Goal: Information Seeking & Learning: Learn about a topic

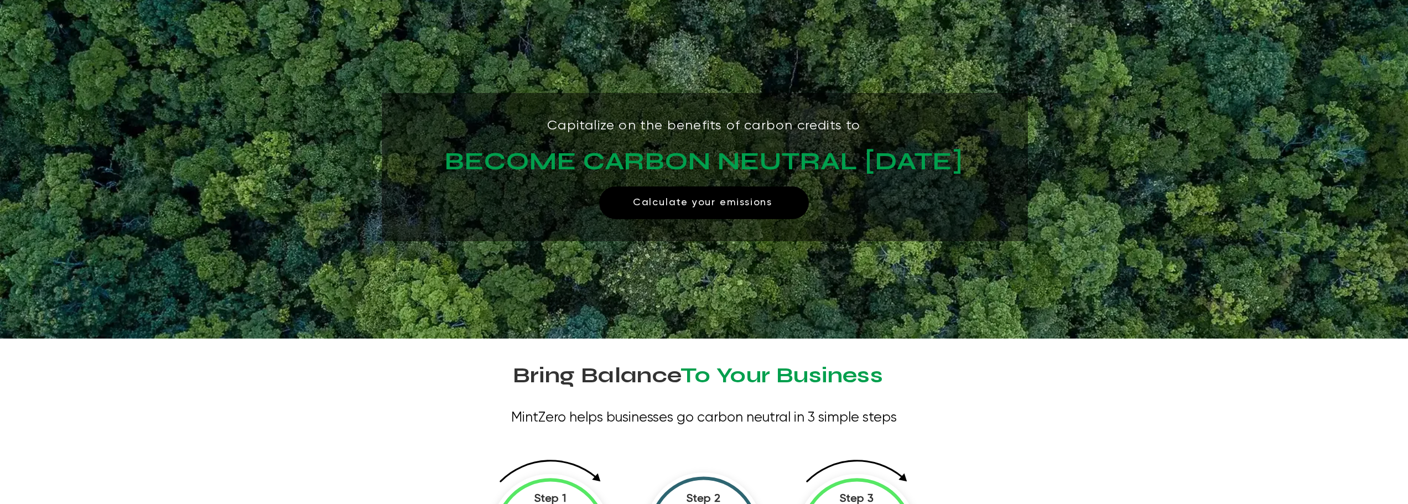
scroll to position [55, 0]
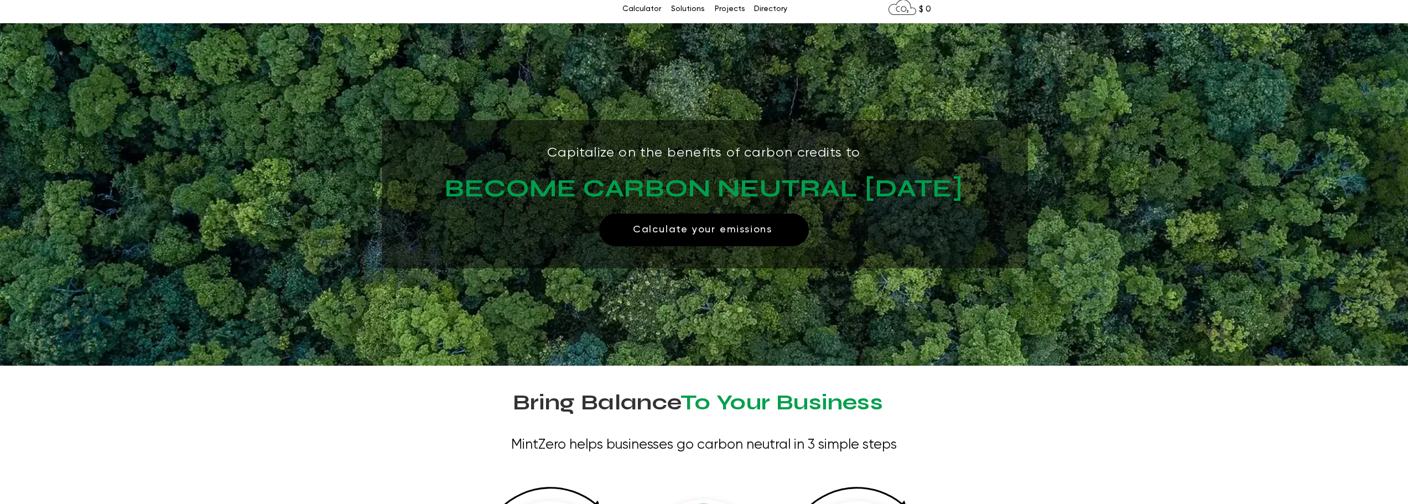
click at [893, 101] on img "main content" at bounding box center [704, 194] width 1408 height 342
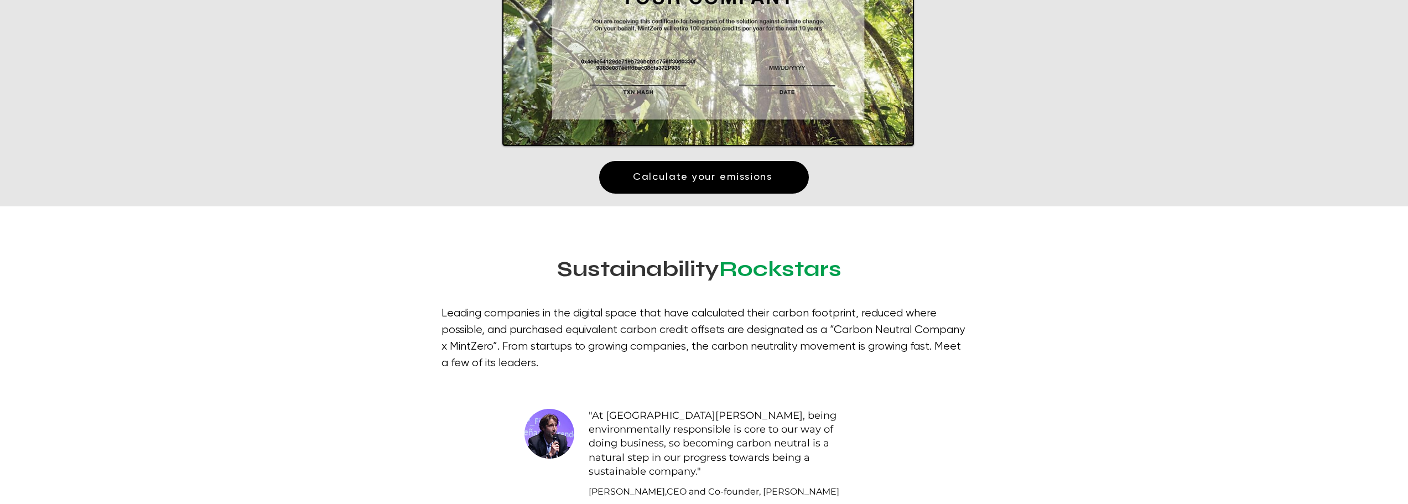
scroll to position [1991, 0]
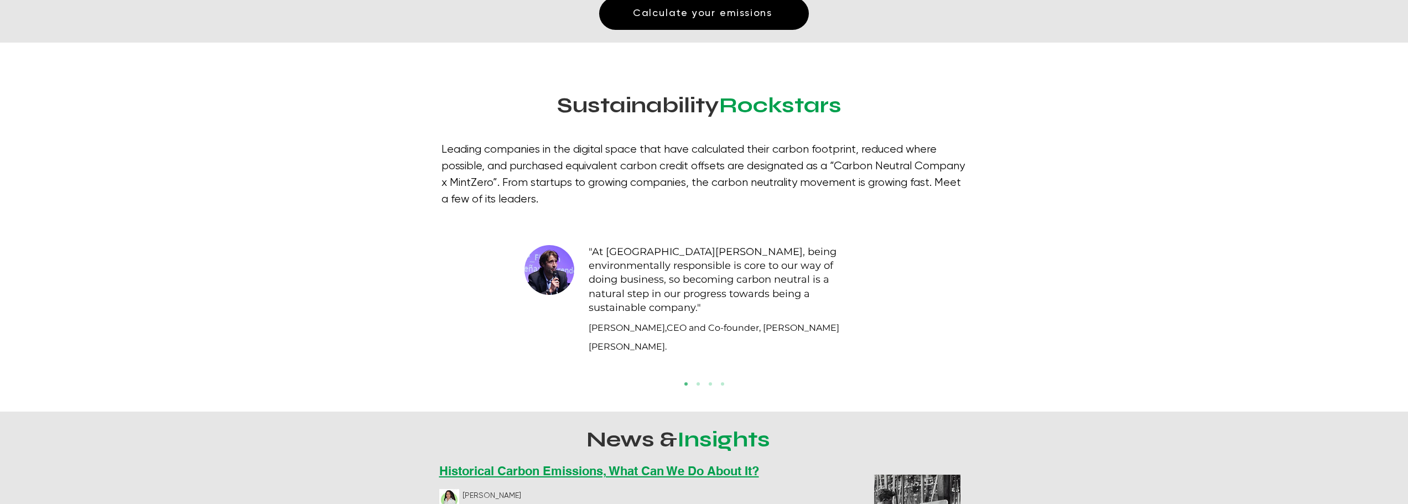
click at [727, 261] on span ""At [GEOGRAPHIC_DATA][PERSON_NAME], being environmentally responsible is core t…" at bounding box center [713, 280] width 248 height 68
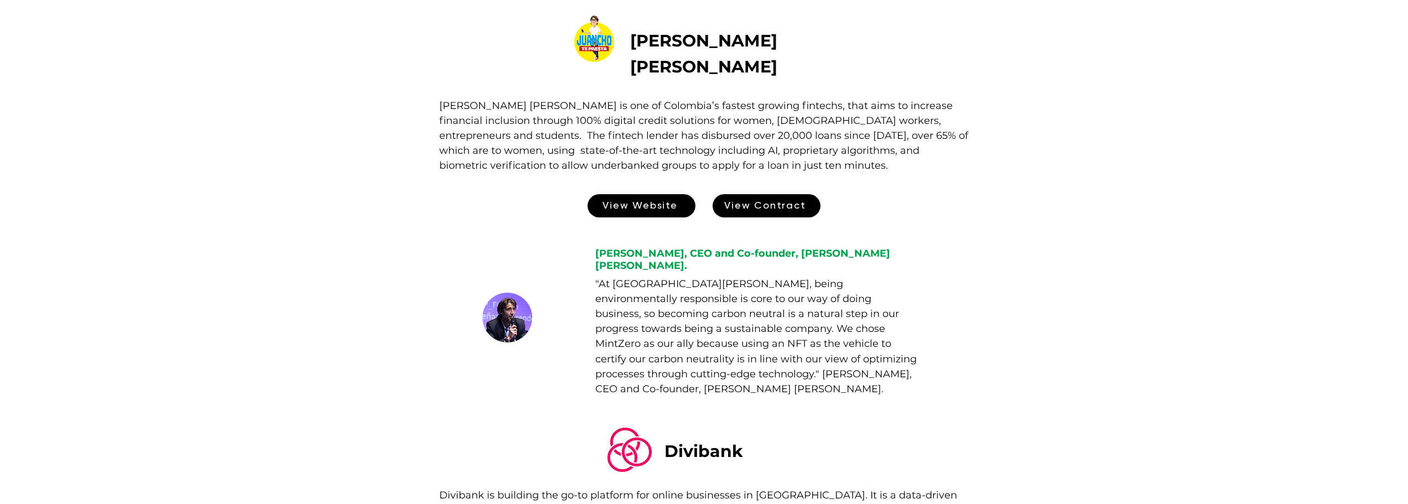
scroll to position [387, 0]
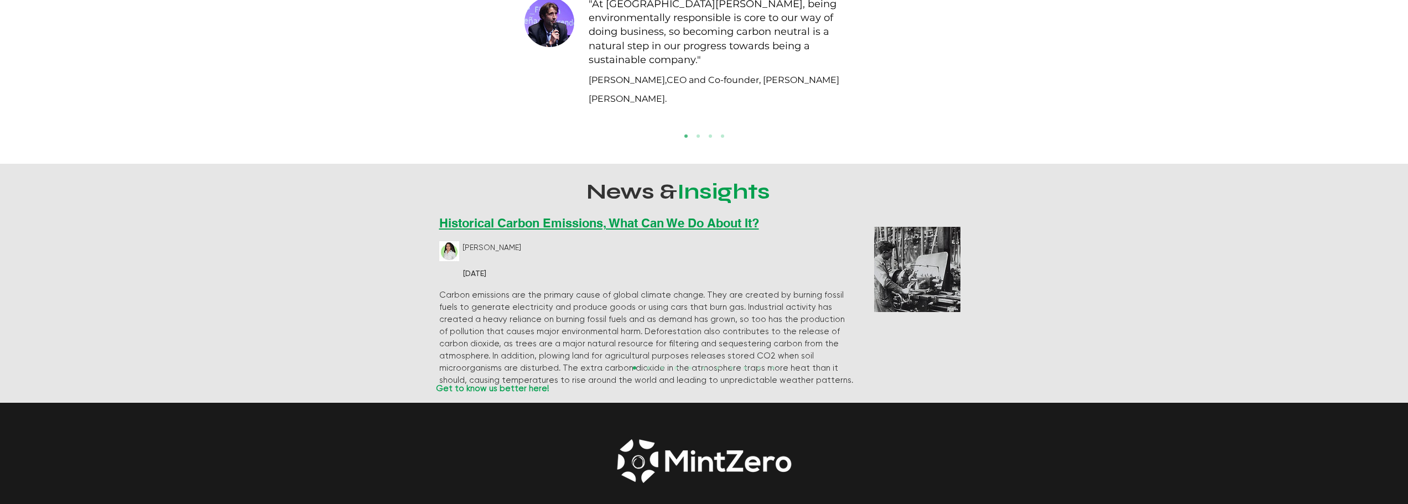
scroll to position [2268, 0]
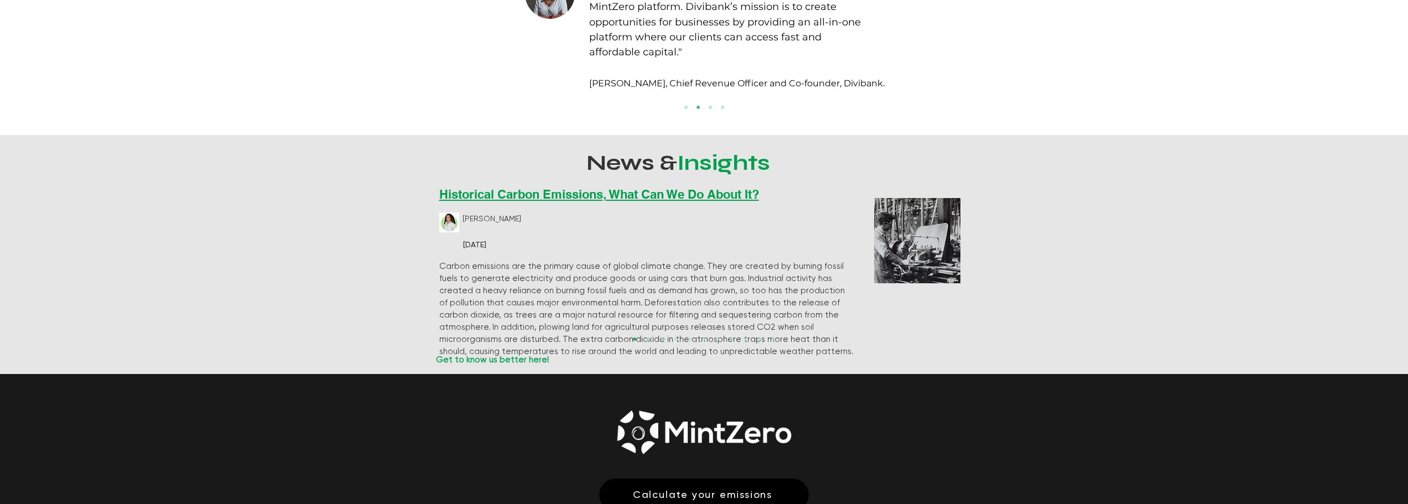
click at [509, 212] on p "[PERSON_NAME]" at bounding box center [492, 218] width 61 height 13
click at [499, 215] on span "[PERSON_NAME]" at bounding box center [491, 219] width 59 height 8
click at [507, 187] on span "Historical Carbon Emissions, What Can We Do About It?" at bounding box center [599, 194] width 320 height 14
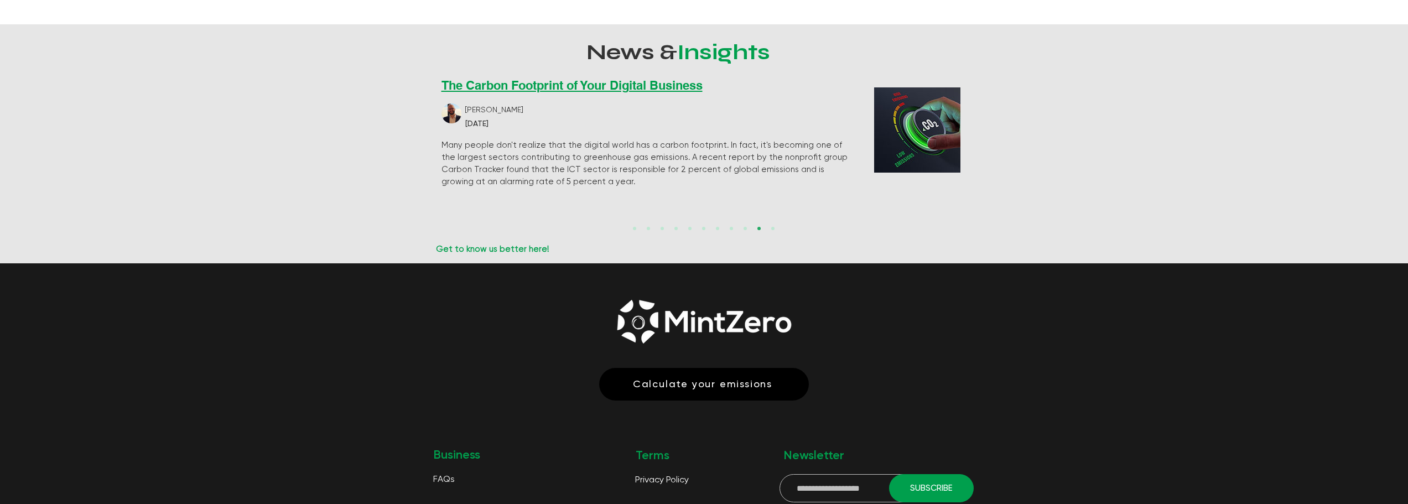
scroll to position [2323, 0]
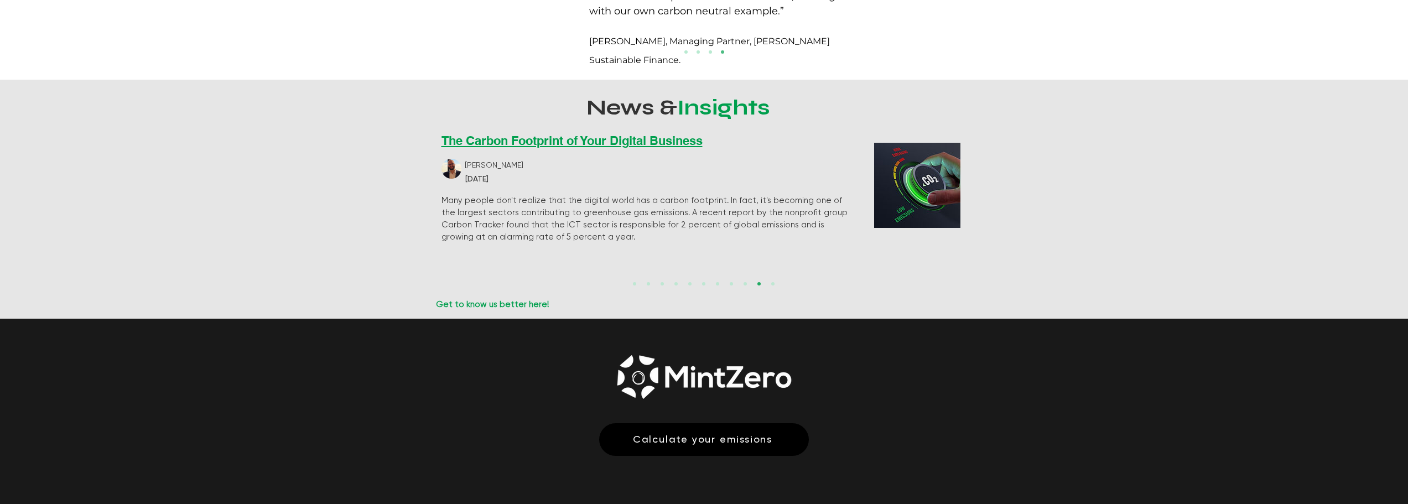
click at [512, 300] on span "Get to know us better here!" at bounding box center [492, 304] width 113 height 8
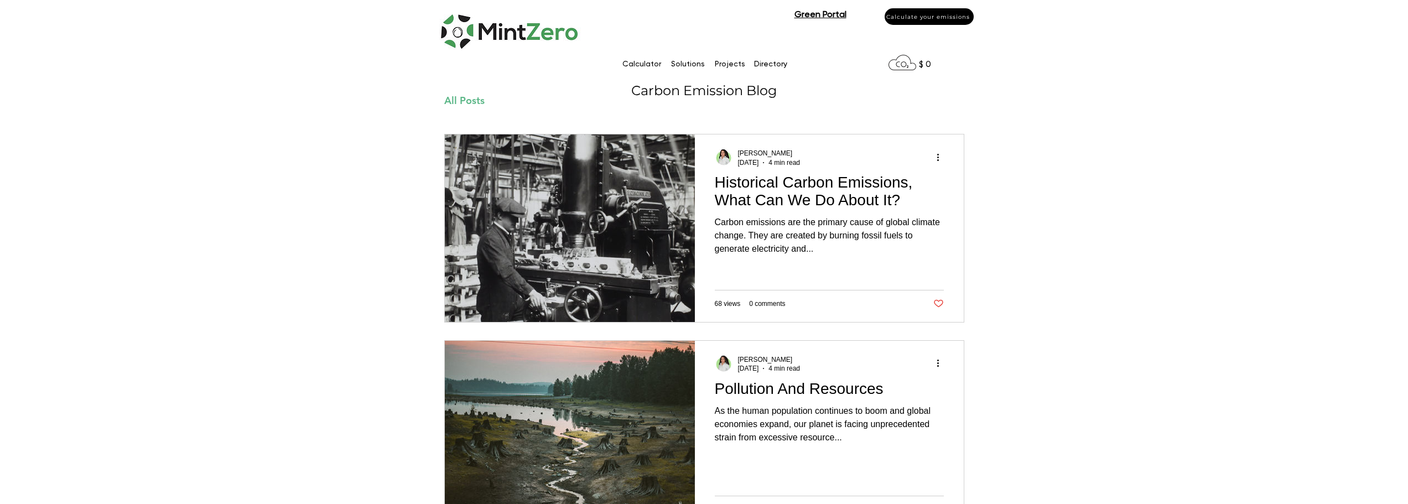
click at [527, 17] on img at bounding box center [510, 29] width 143 height 47
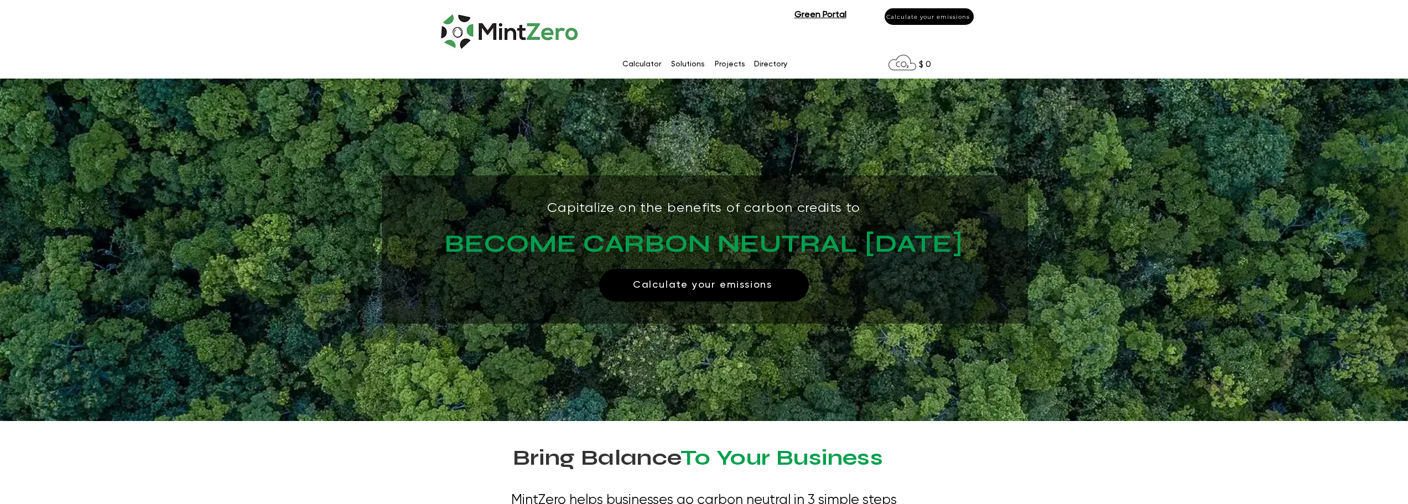
scroll to position [55, 0]
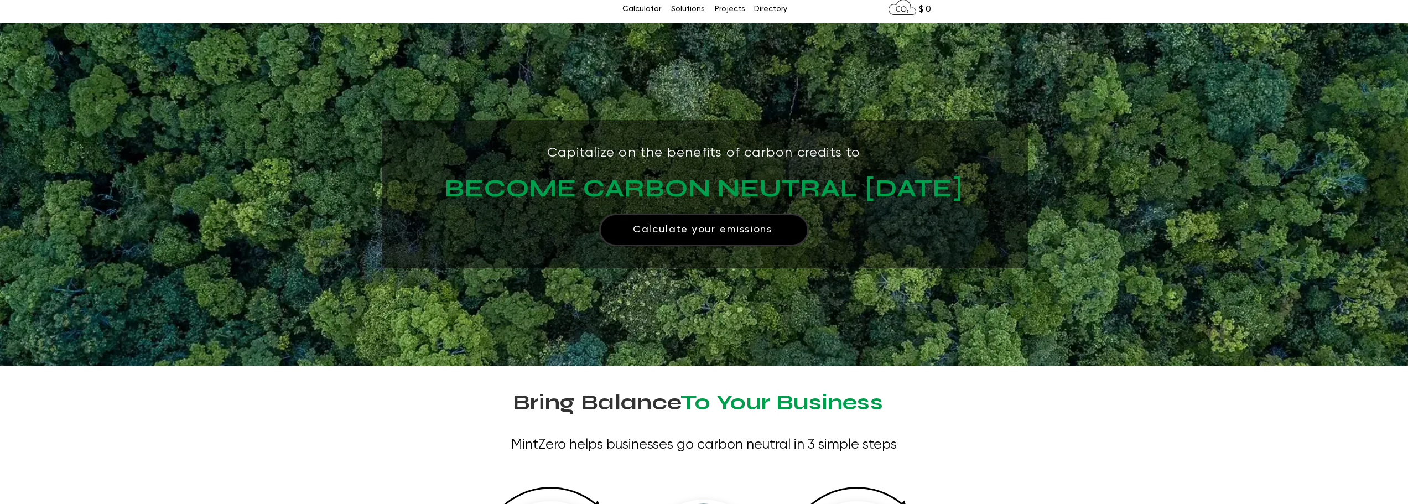
click at [730, 231] on span "Calculate your emissions" at bounding box center [702, 229] width 139 height 12
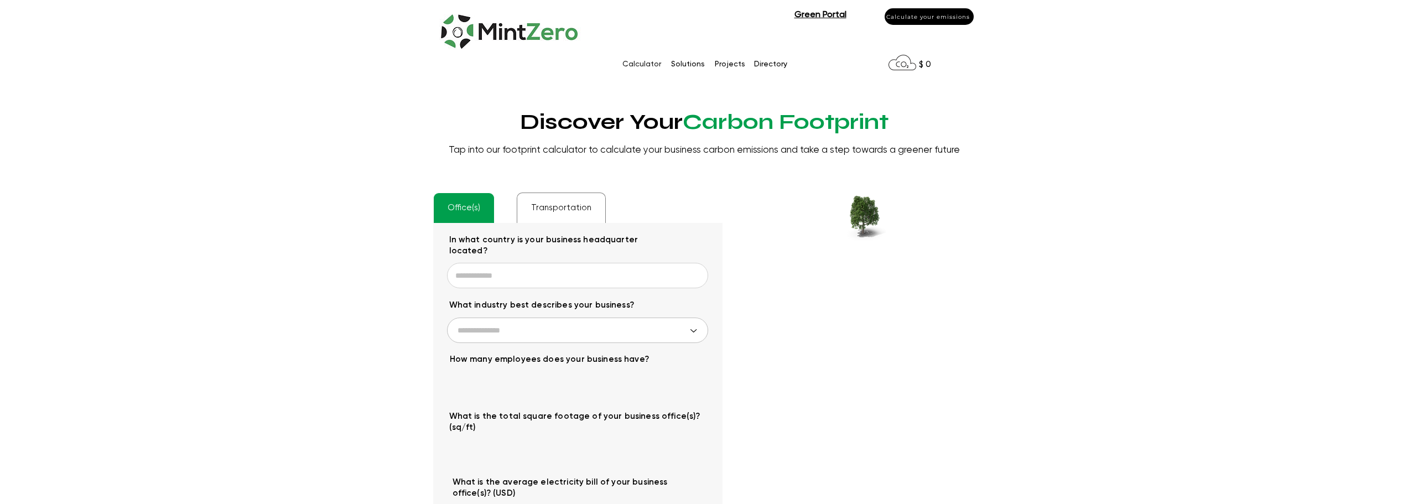
click at [525, 18] on img at bounding box center [510, 29] width 143 height 47
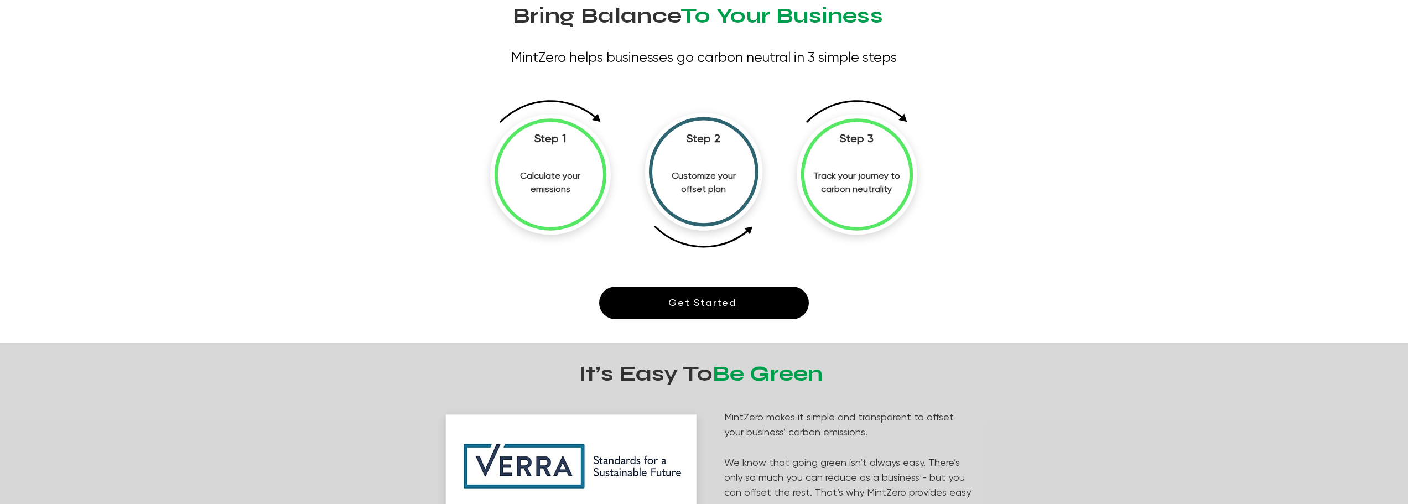
scroll to position [442, 0]
drag, startPoint x: 717, startPoint y: 147, endPoint x: 767, endPoint y: 166, distance: 53.9
click at [755, 164] on g at bounding box center [702, 180] width 117 height 134
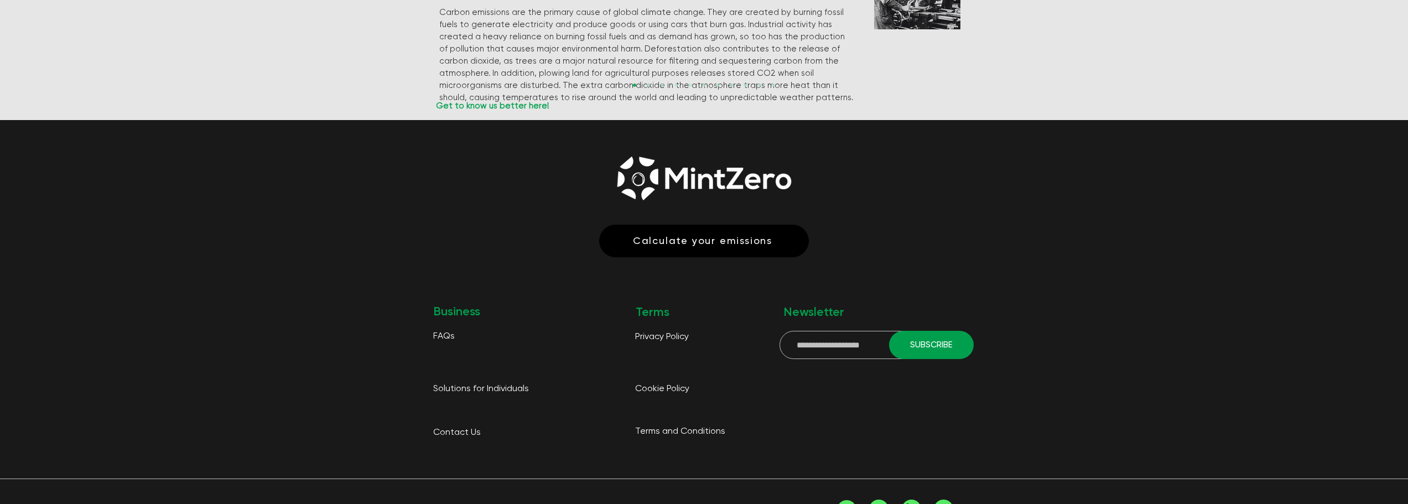
scroll to position [2496, 0]
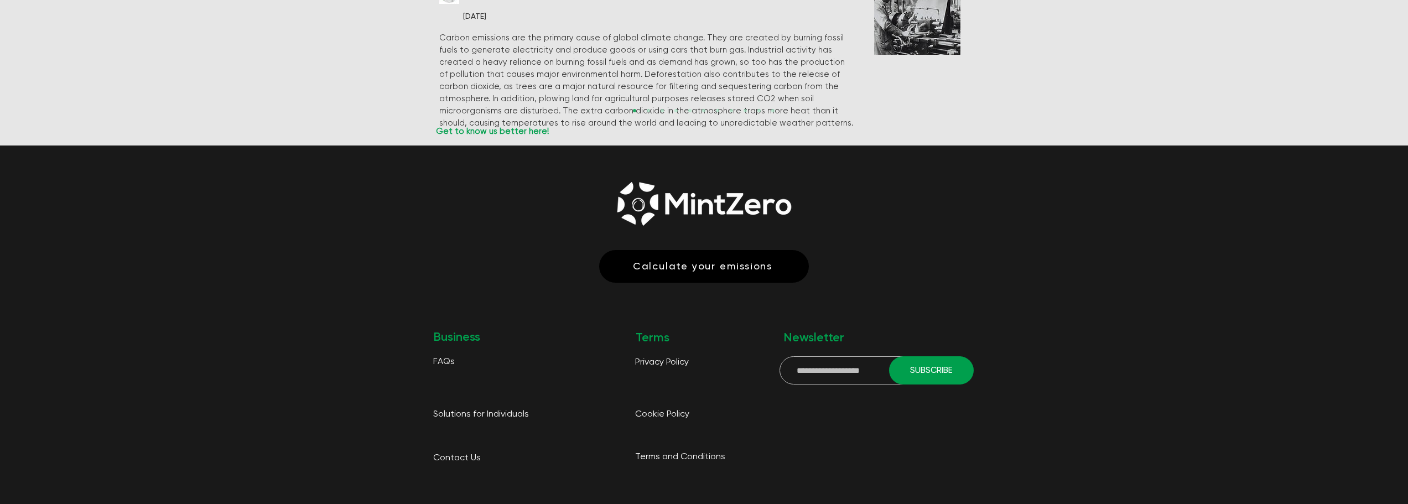
click at [453, 357] on span "FAQs" at bounding box center [444, 361] width 22 height 9
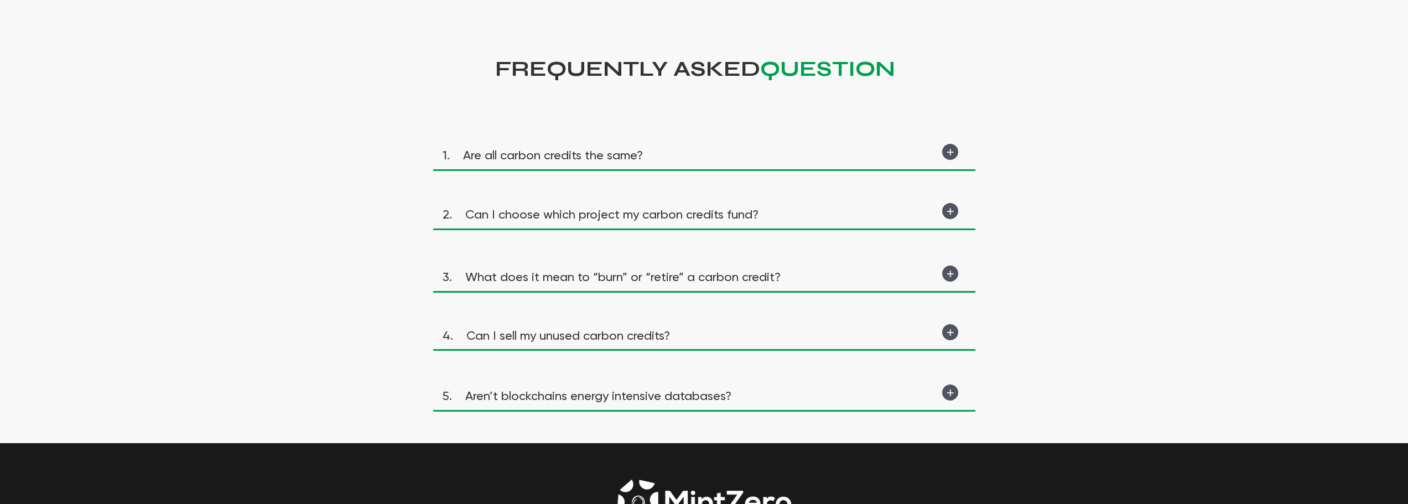
scroll to position [111, 0]
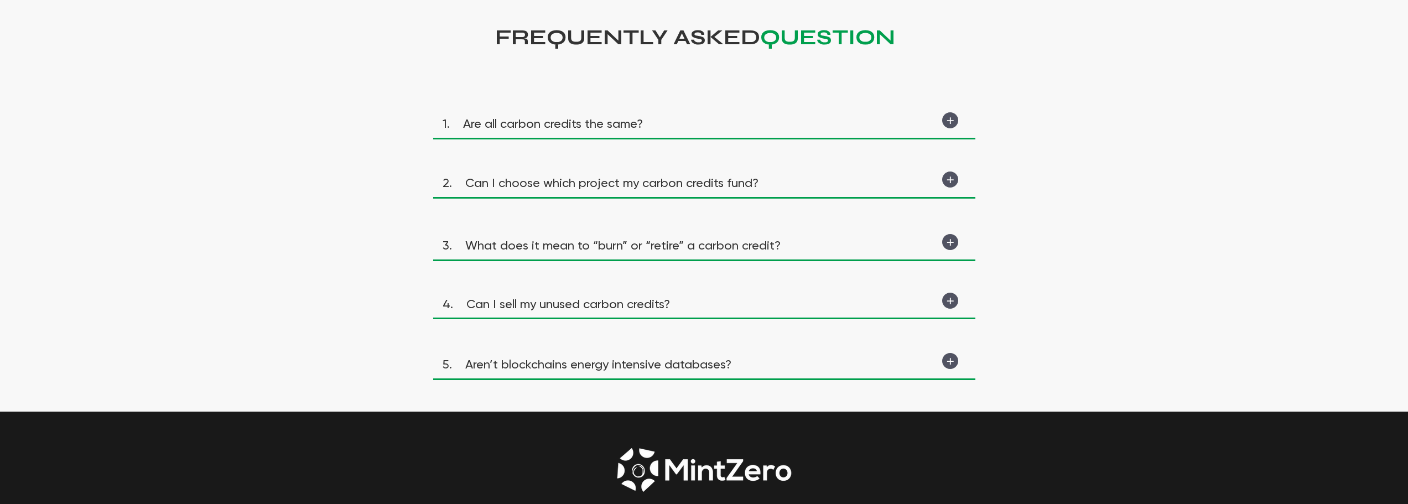
click at [569, 299] on span "4. Can I sell my unused carbon credits?" at bounding box center [555, 305] width 227 height 12
click at [564, 314] on div "main content" at bounding box center [704, 306] width 542 height 36
click at [554, 307] on span "4. Can I sell my unused carbon credits?" at bounding box center [555, 305] width 227 height 12
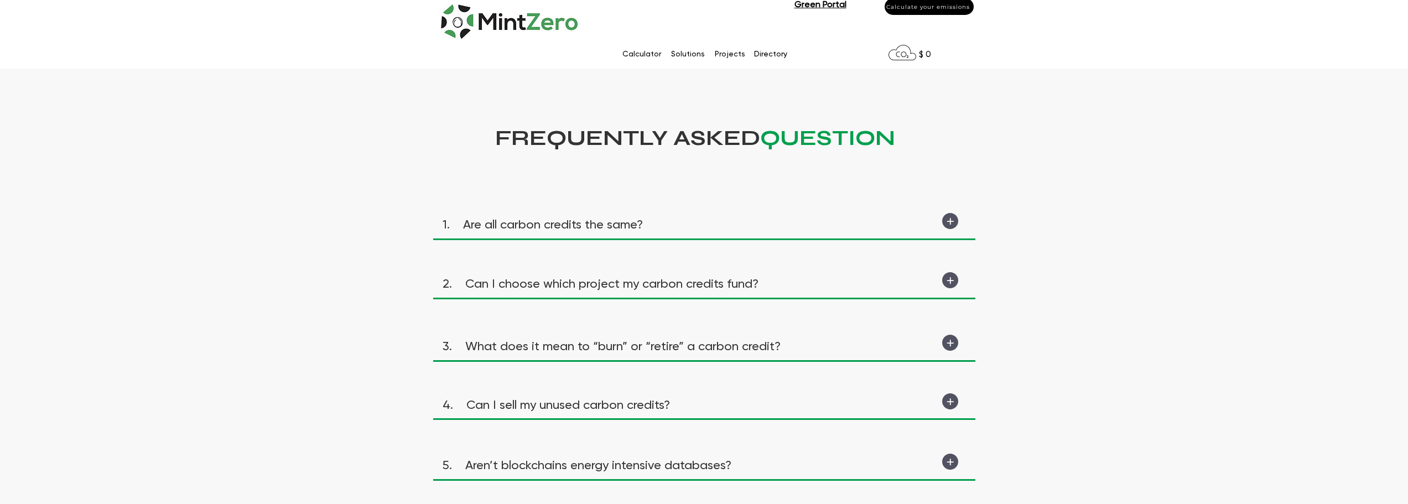
scroll to position [0, 0]
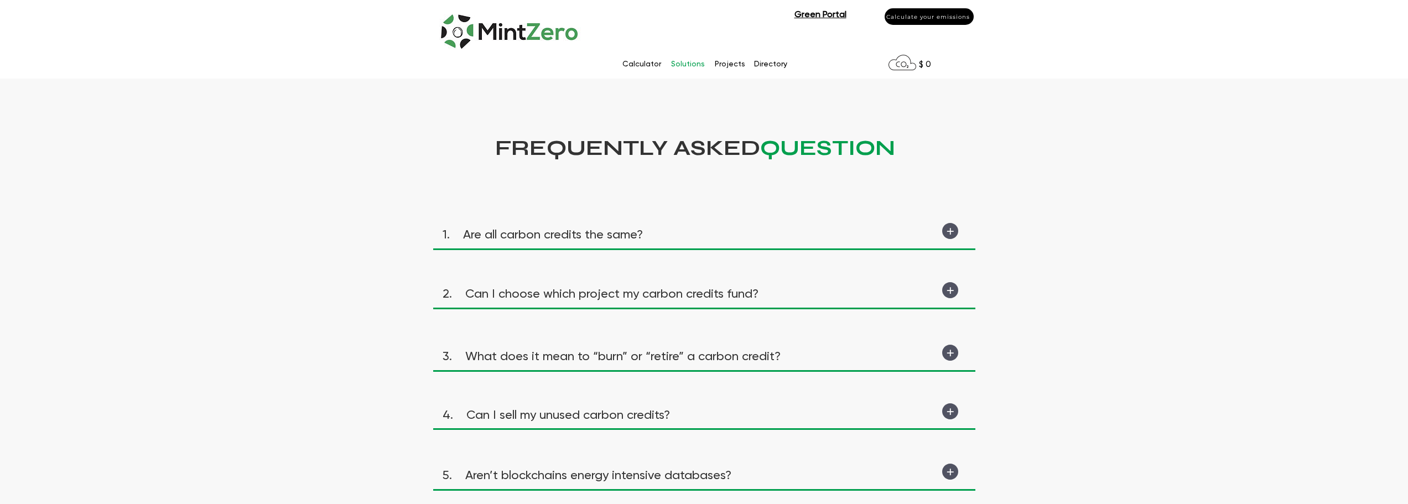
click at [691, 69] on p "Solutions" at bounding box center [687, 64] width 45 height 17
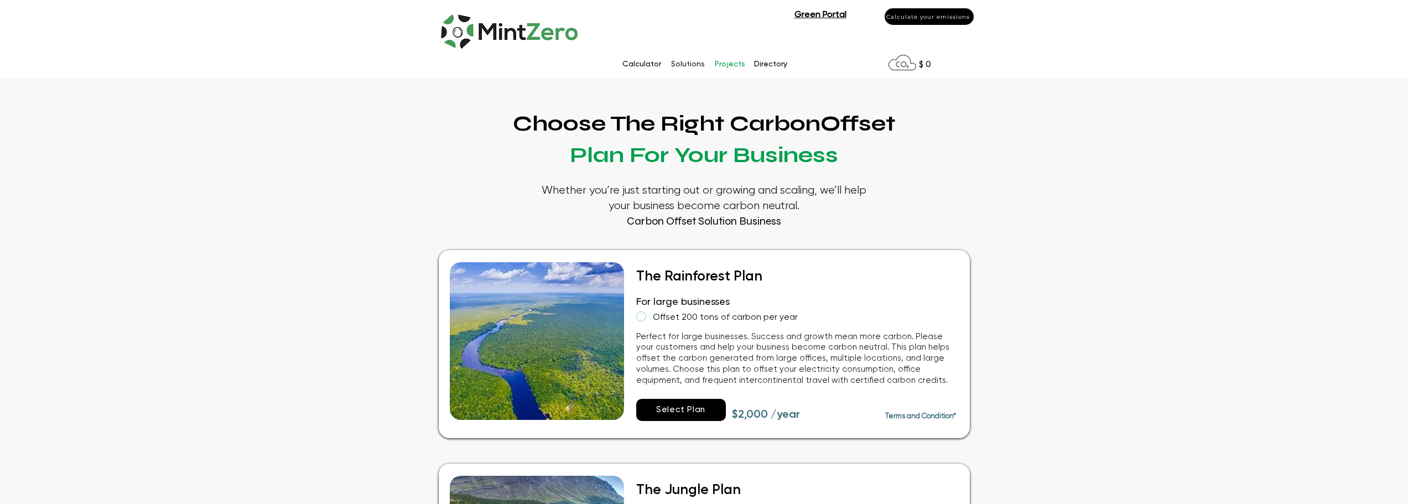
click at [741, 65] on p "Projects" at bounding box center [729, 64] width 41 height 17
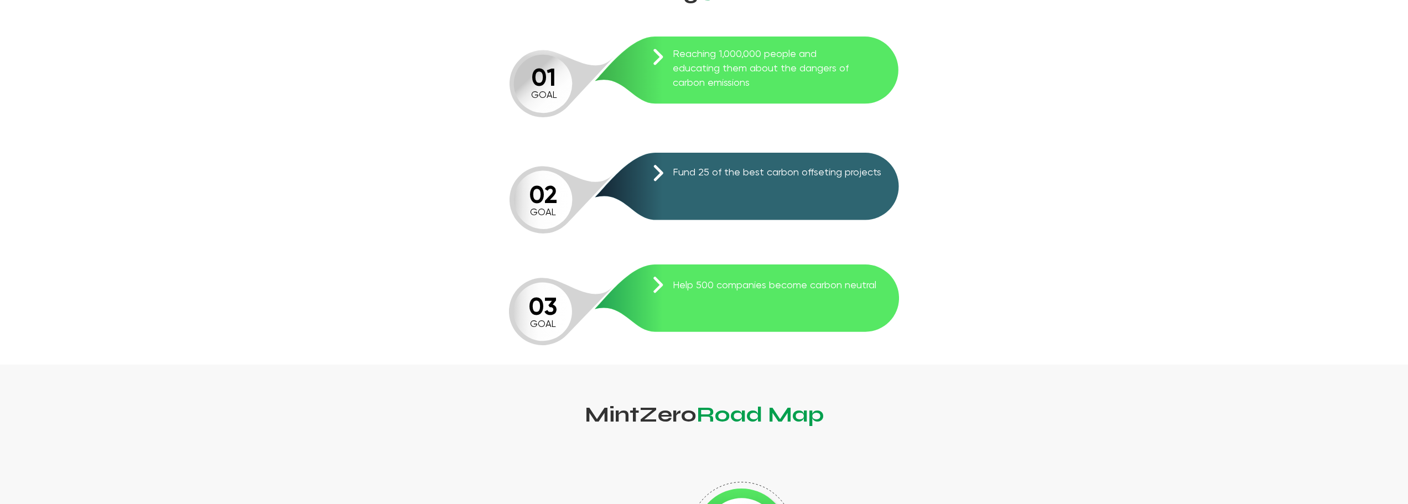
scroll to position [774, 0]
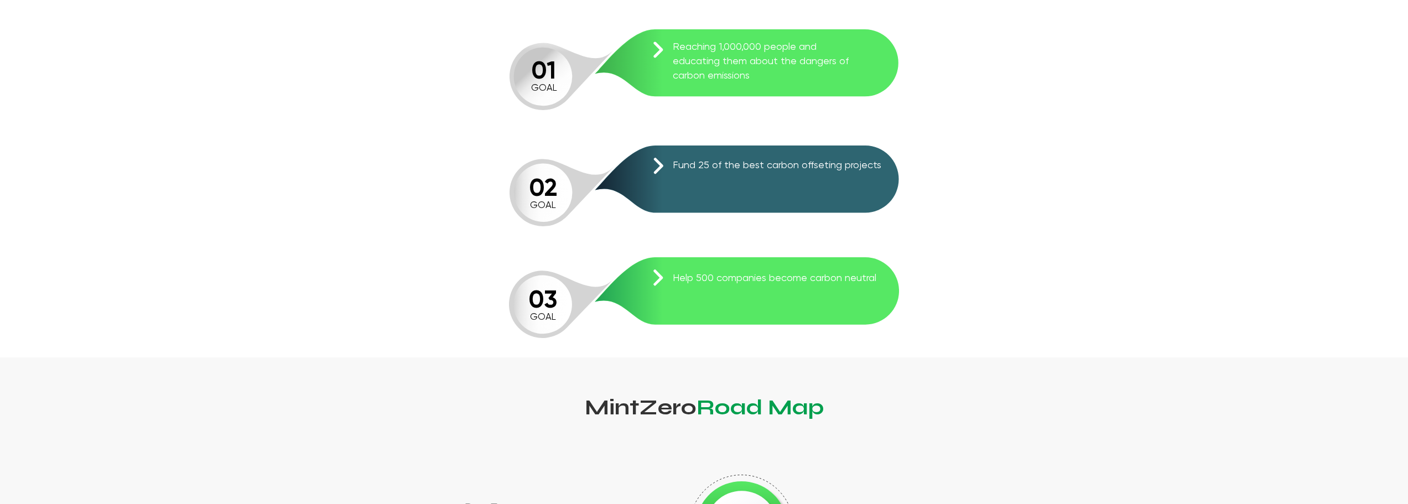
click at [787, 151] on icon at bounding box center [747, 178] width 304 height 67
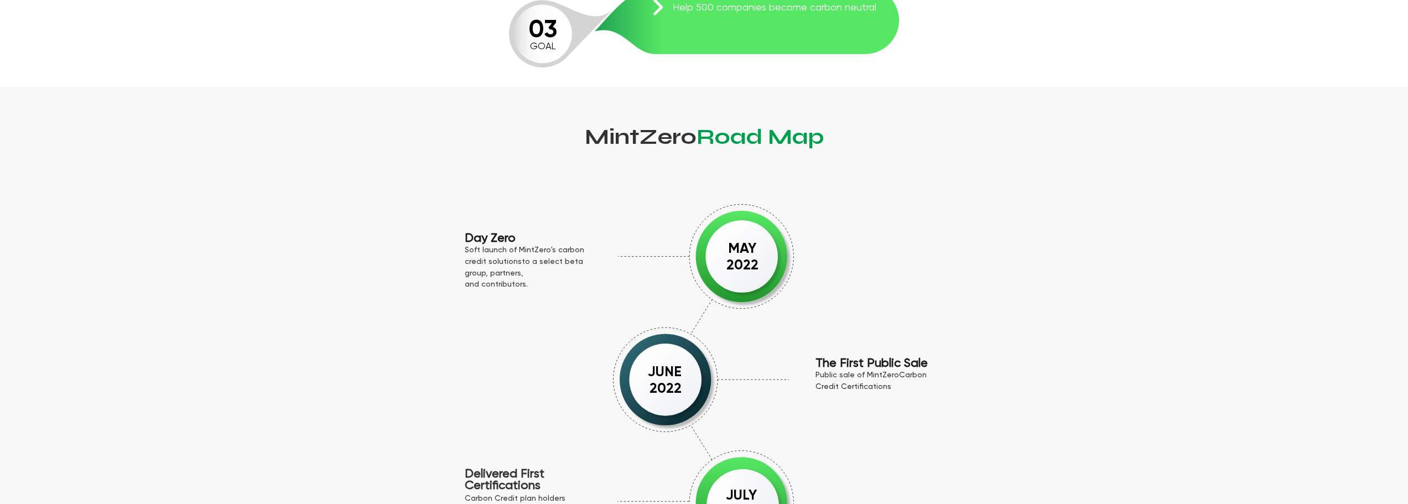
scroll to position [1051, 0]
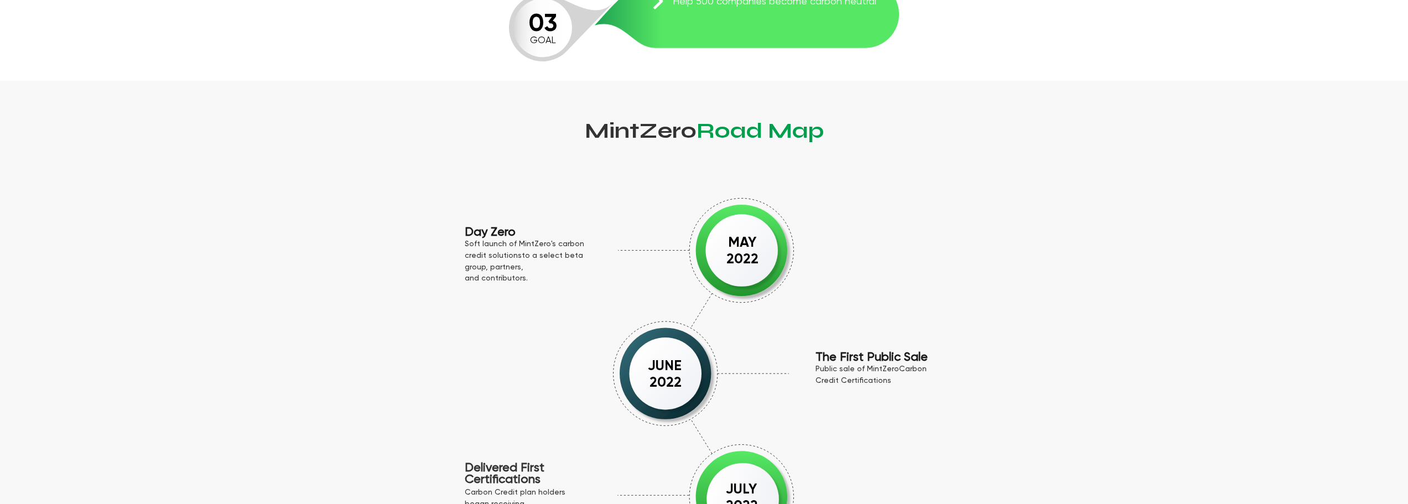
drag, startPoint x: 743, startPoint y: 233, endPoint x: 741, endPoint y: 298, distance: 65.3
click at [741, 298] on div at bounding box center [704, 447] width 542 height 733
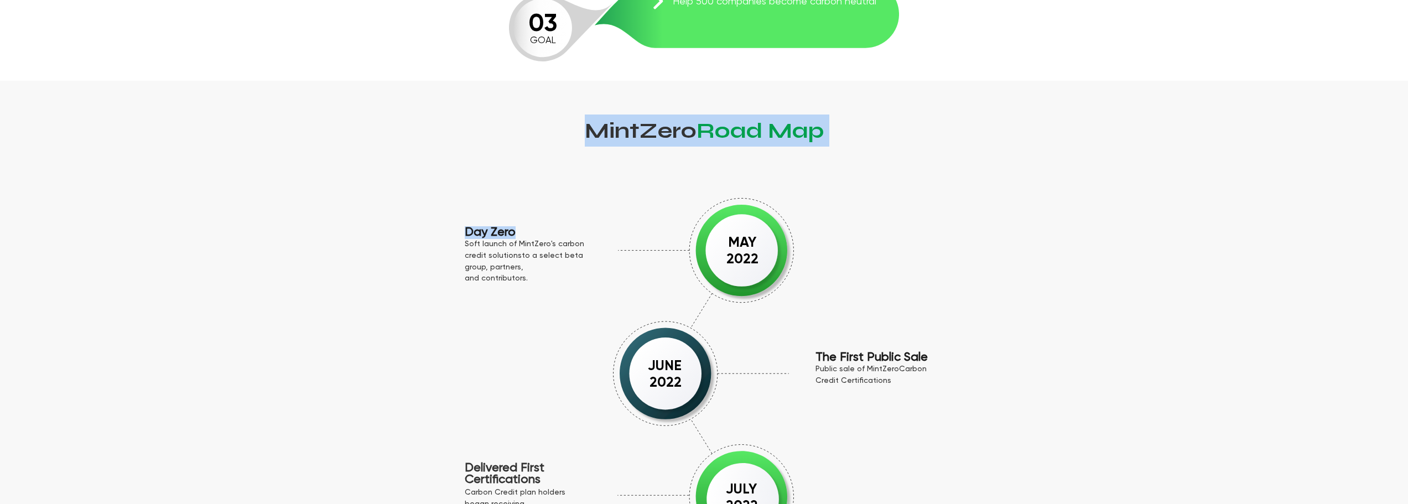
drag, startPoint x: 555, startPoint y: 224, endPoint x: 730, endPoint y: 259, distance: 178.2
click at [721, 264] on div "MintZero Road Map Day Zero Soft launch of MintZero's carbon credit solutions to…" at bounding box center [704, 447] width 542 height 733
click at [866, 274] on div at bounding box center [704, 447] width 542 height 733
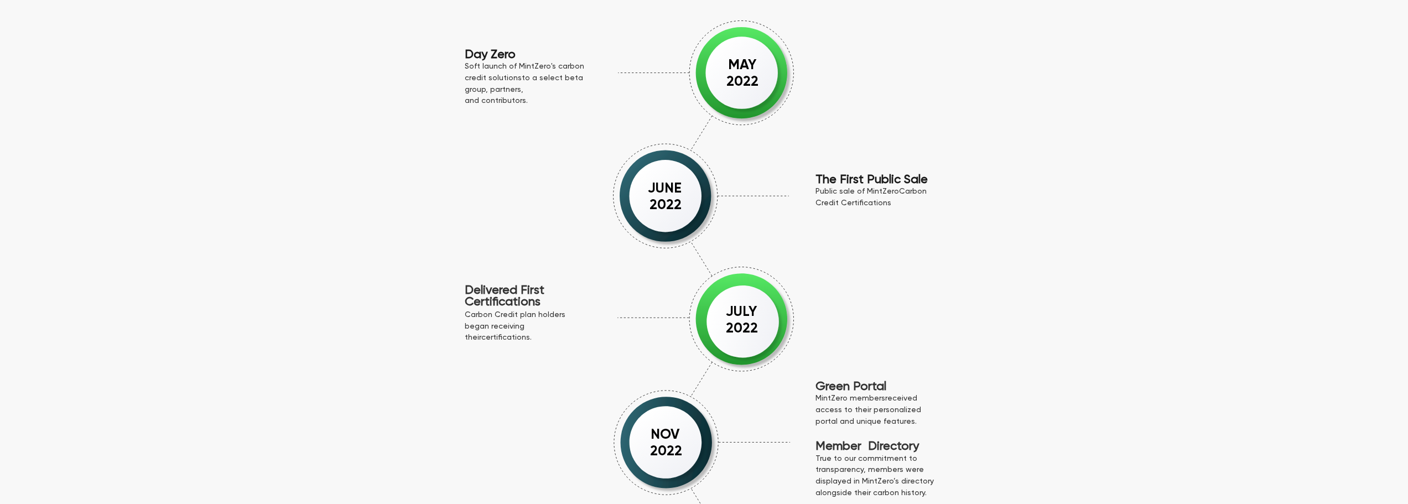
scroll to position [1272, 0]
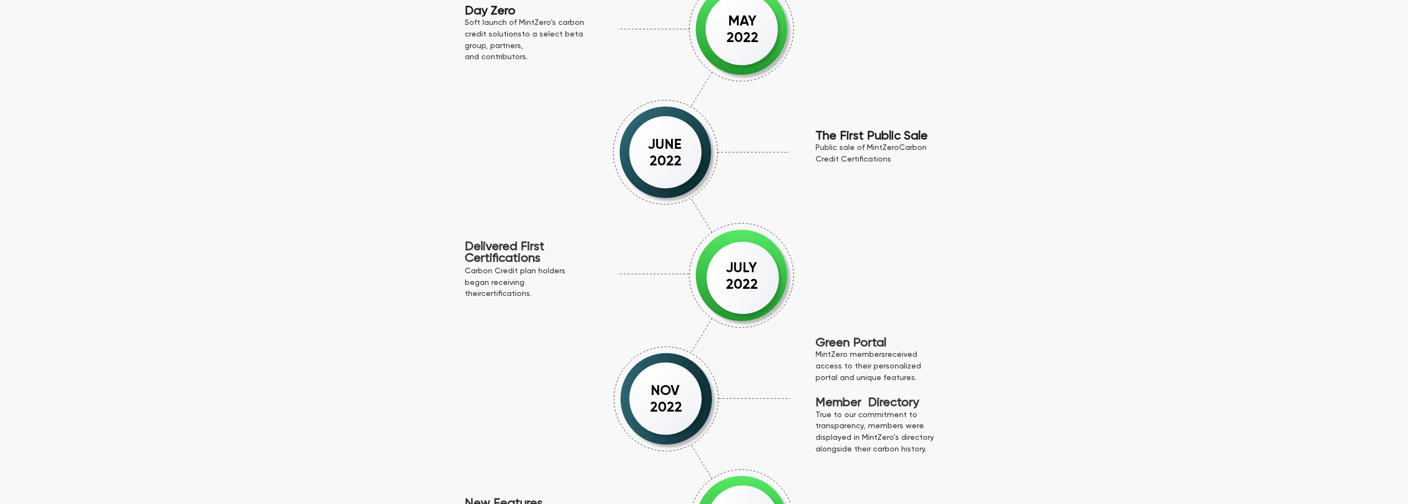
drag, startPoint x: 764, startPoint y: 279, endPoint x: 858, endPoint y: 446, distance: 192.0
click at [858, 446] on div at bounding box center [704, 226] width 542 height 733
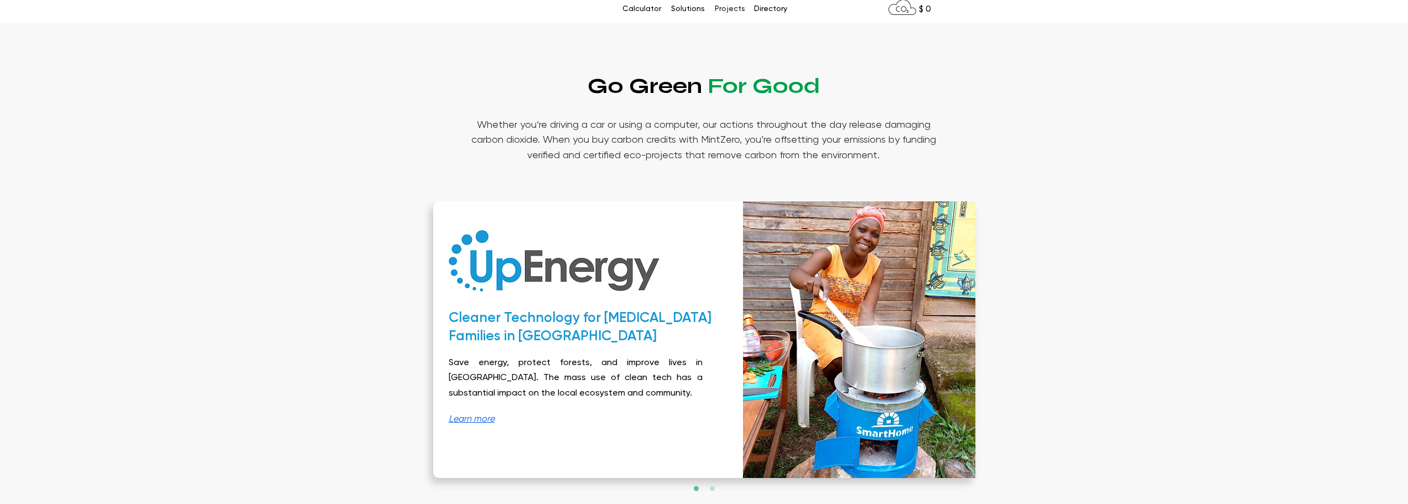
scroll to position [0, 0]
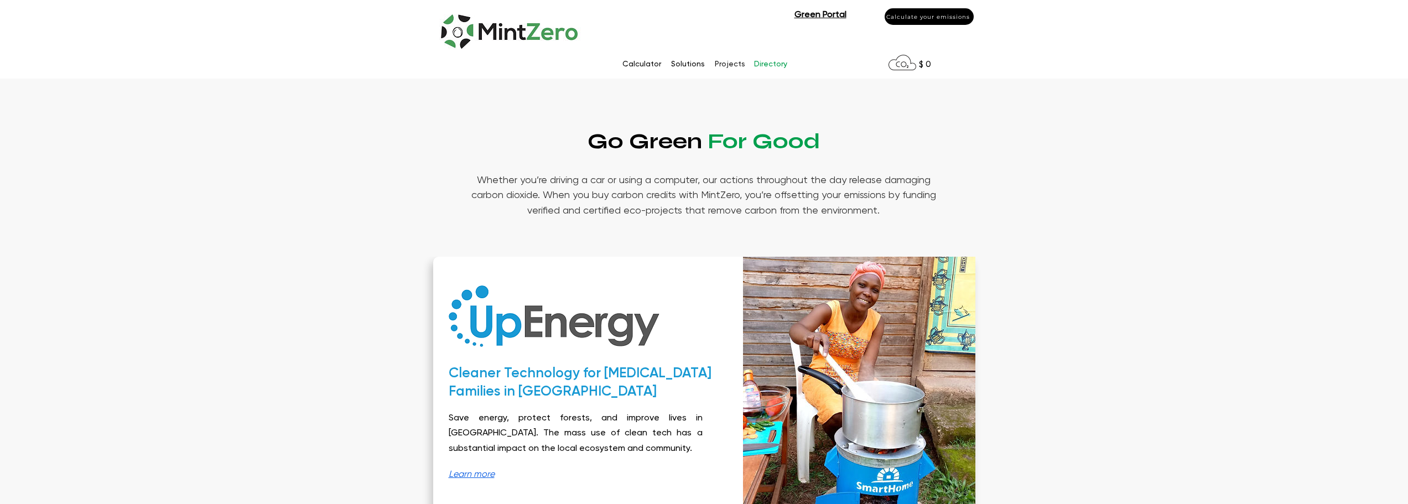
click at [770, 63] on p "Directory" at bounding box center [770, 64] width 44 height 17
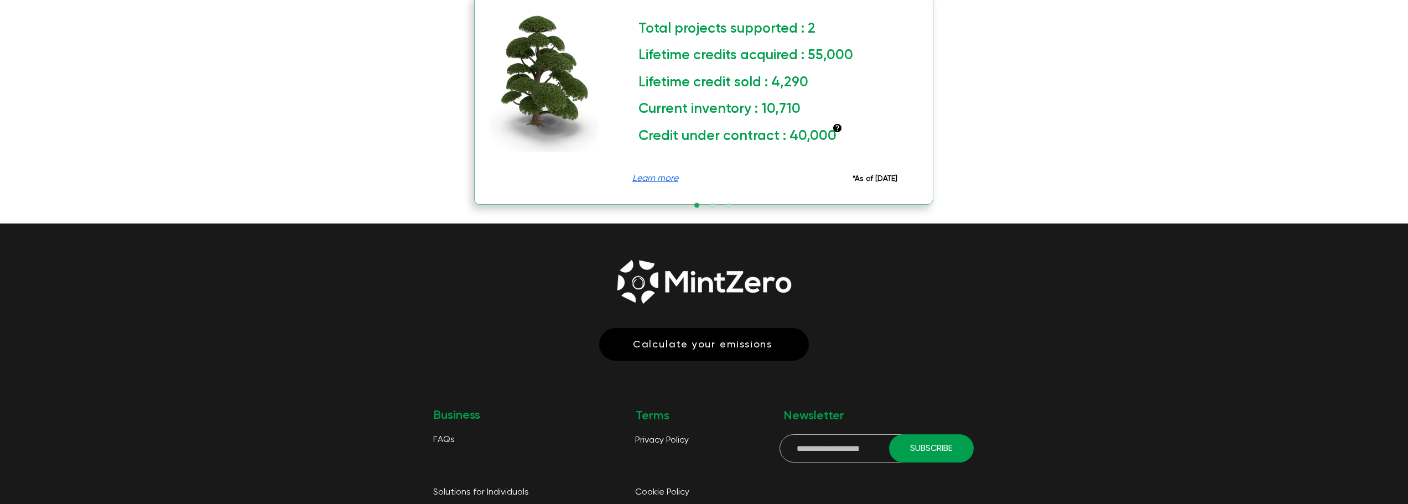
scroll to position [1382, 0]
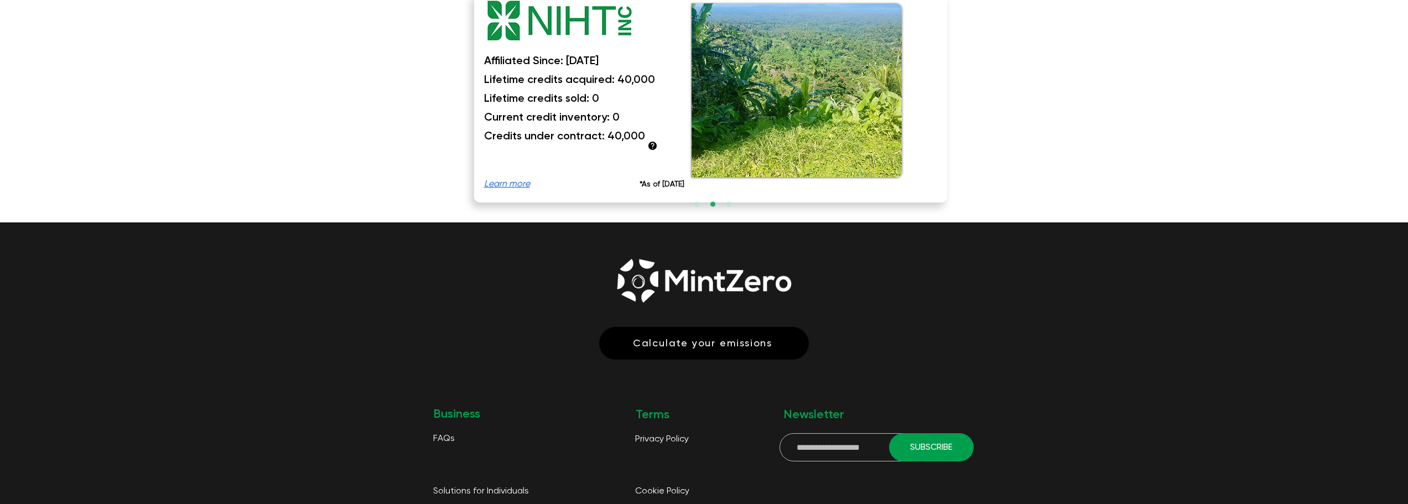
click at [478, 487] on span "Solutions for Individuals" at bounding box center [481, 491] width 96 height 9
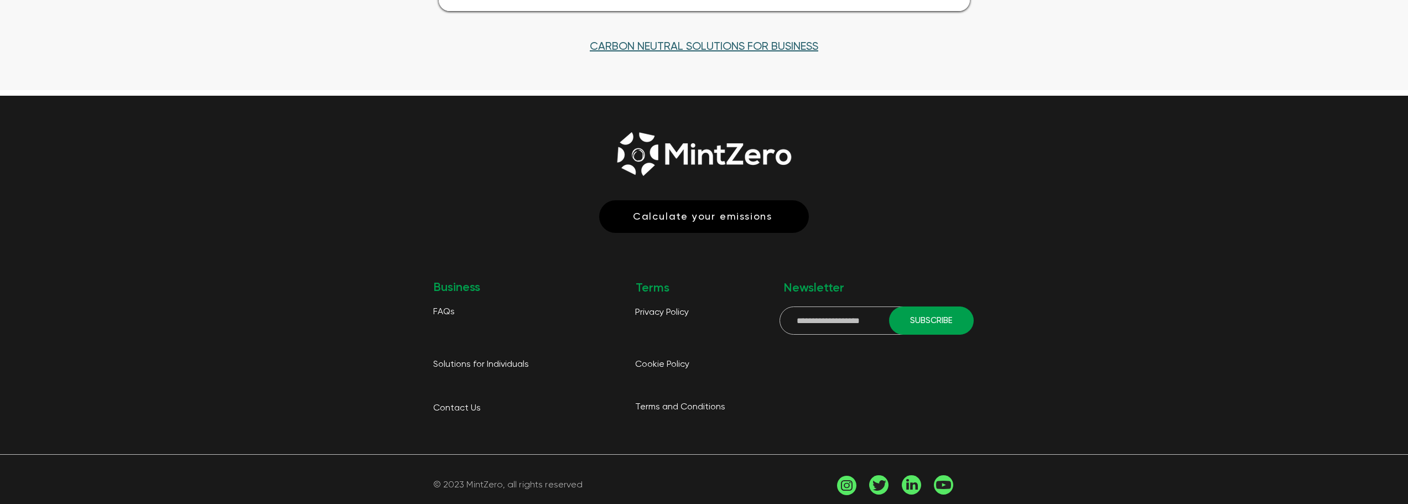
scroll to position [1100, 0]
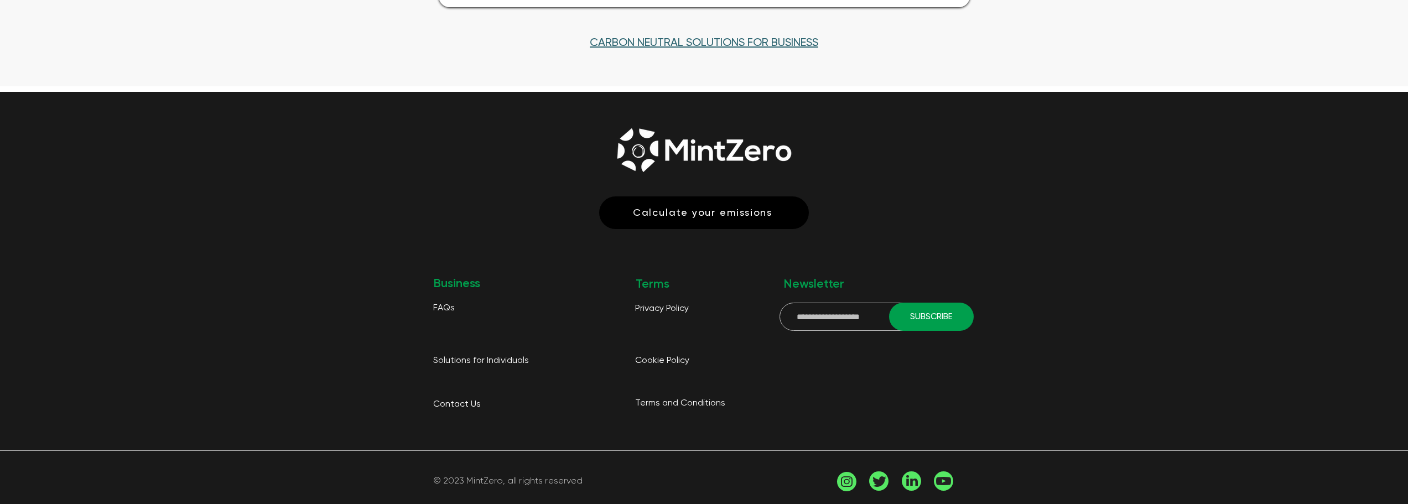
click at [473, 400] on span "Contact Us" at bounding box center [457, 404] width 48 height 9
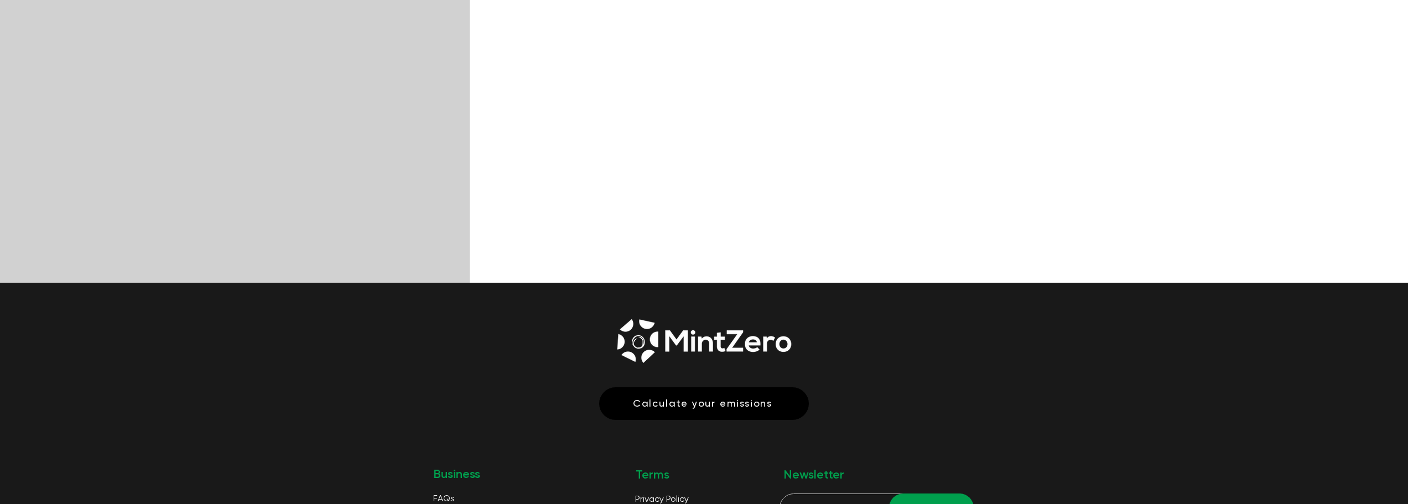
scroll to position [2920, 0]
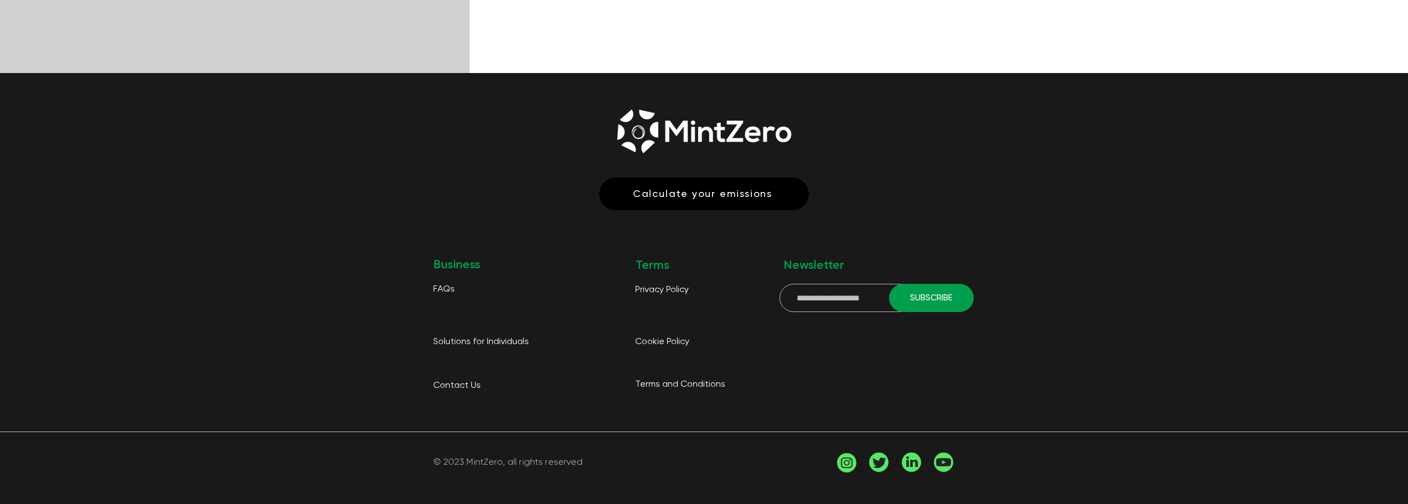
click at [914, 459] on icon at bounding box center [912, 461] width 12 height 11
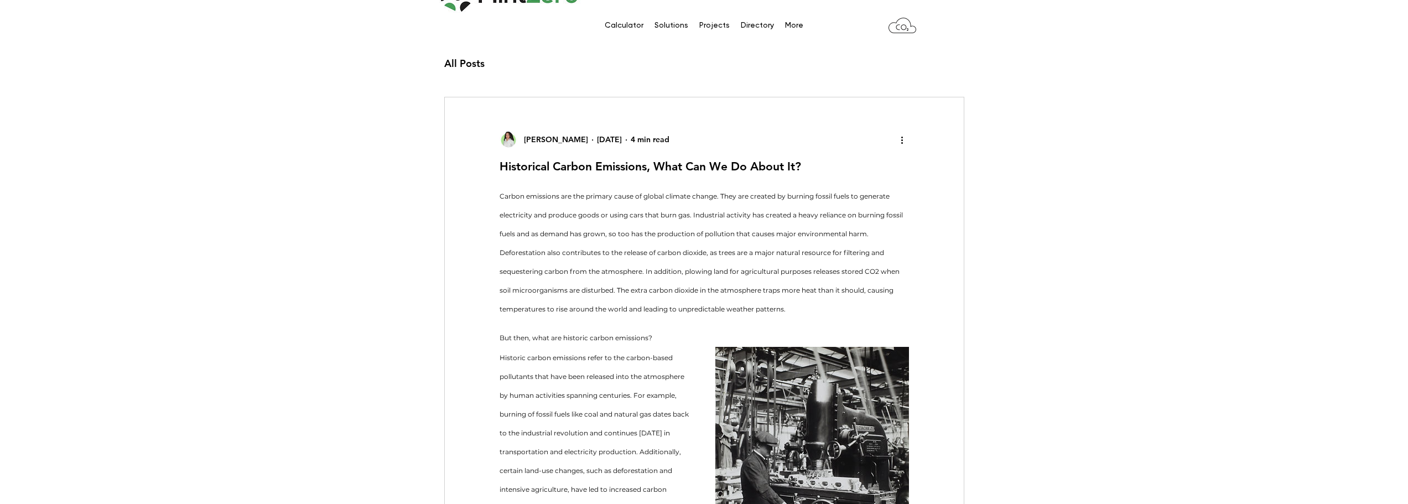
scroll to position [55, 0]
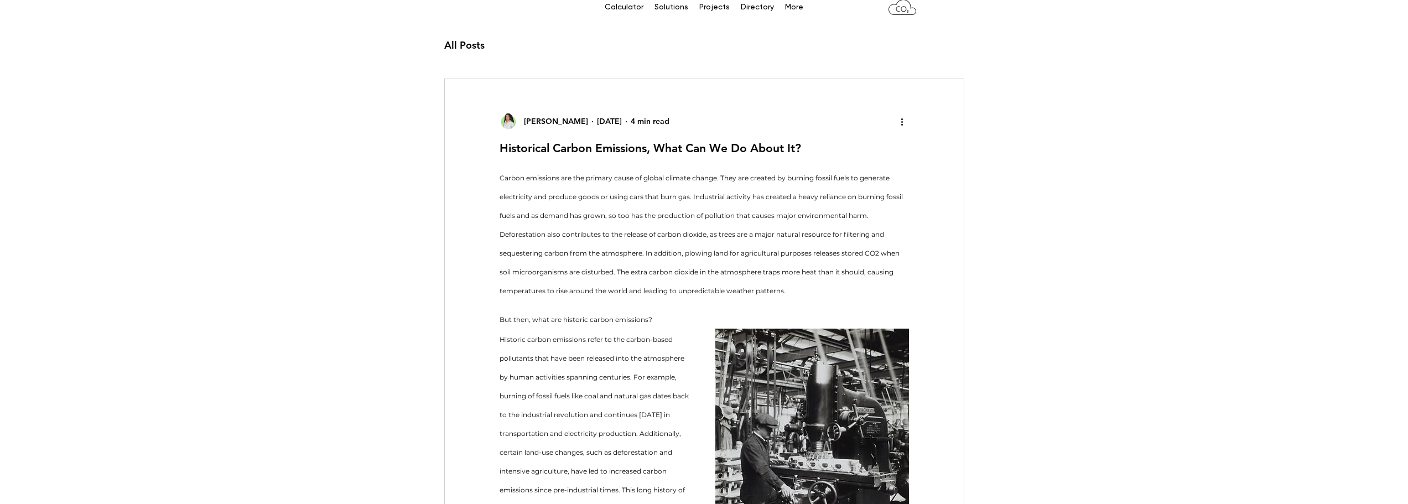
click at [521, 119] on ul "Kely Jimenez Feb 13, 2023 4 min read" at bounding box center [697, 121] width 396 height 18
click at [533, 121] on span "[PERSON_NAME]" at bounding box center [556, 121] width 64 height 10
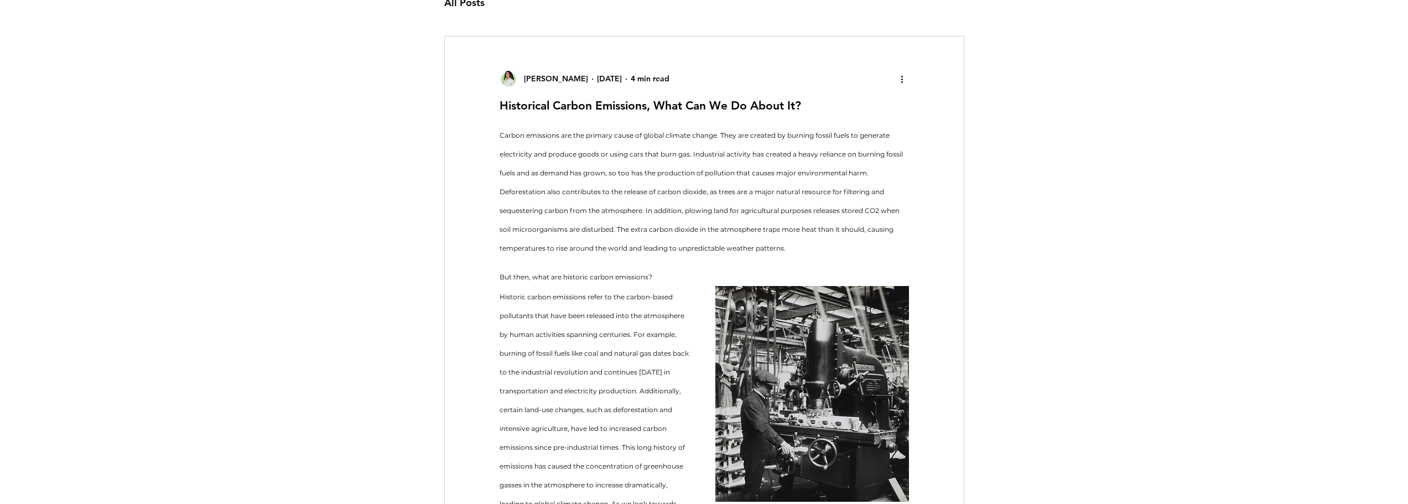
scroll to position [145, 0]
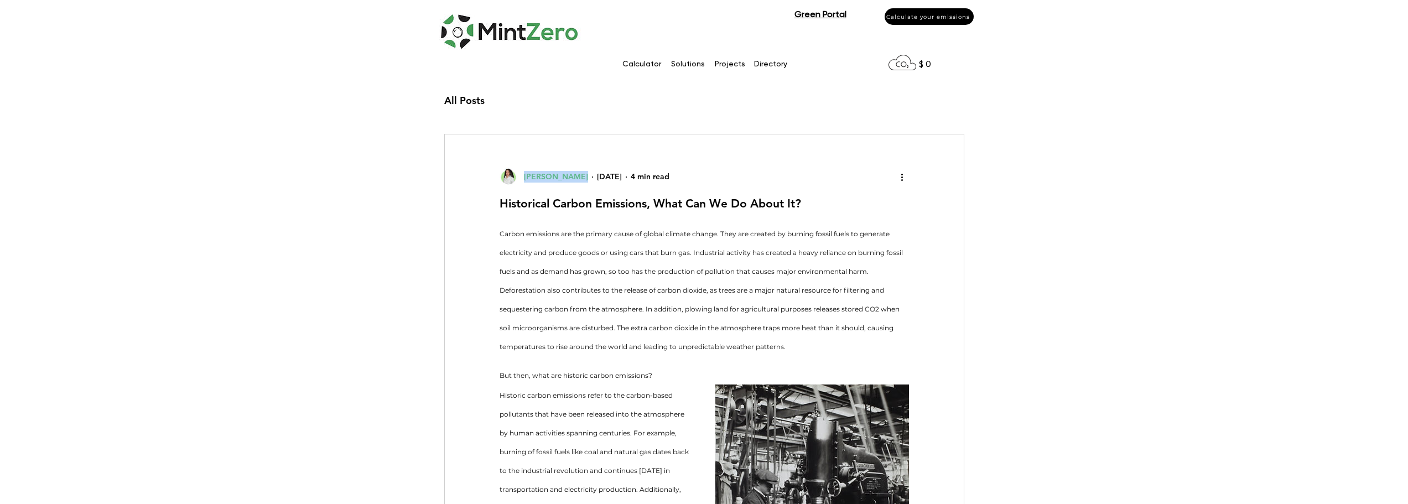
drag, startPoint x: 577, startPoint y: 181, endPoint x: 524, endPoint y: 176, distance: 53.3
click at [524, 176] on ul "Kely Jimenez Feb 13, 2023 4 min read" at bounding box center [697, 177] width 396 height 18
copy span "[PERSON_NAME]"
